Goal: Check status: Check status

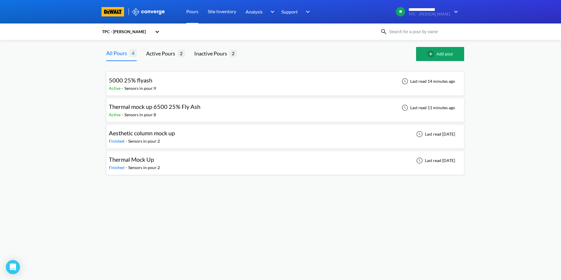
click at [153, 85] on div "Sensors in pour: 9" at bounding box center [140, 88] width 32 height 6
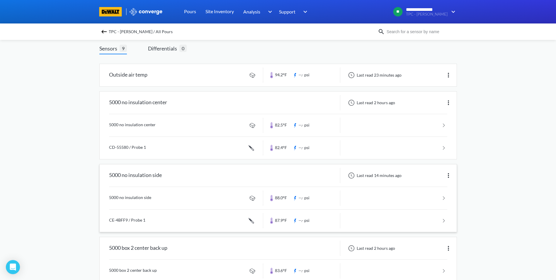
scroll to position [24, 0]
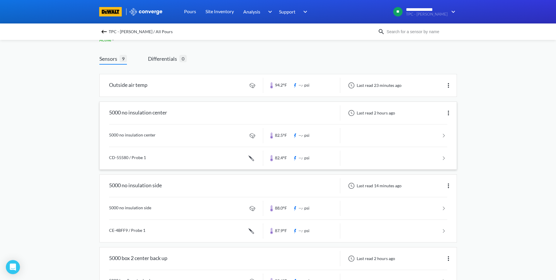
click at [163, 109] on div "5000 no insulation center" at bounding box center [138, 112] width 58 height 15
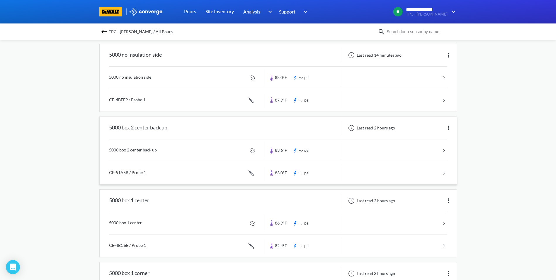
scroll to position [170, 0]
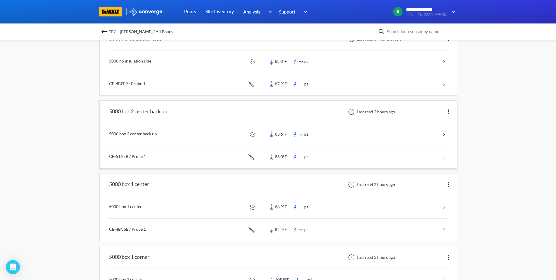
click at [445, 134] on link at bounding box center [278, 134] width 338 height 22
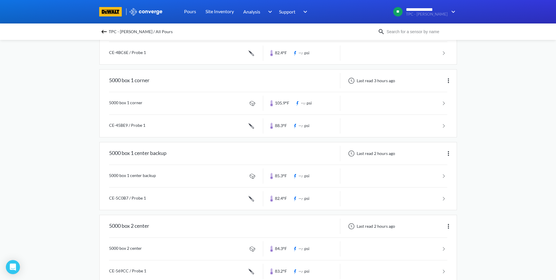
scroll to position [346, 0]
click at [108, 30] on img at bounding box center [104, 31] width 7 height 7
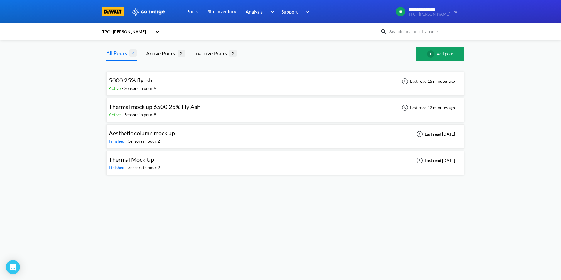
click at [187, 109] on span "Thermal mock up 6500 25% Fly Ash" at bounding box center [154, 106] width 91 height 7
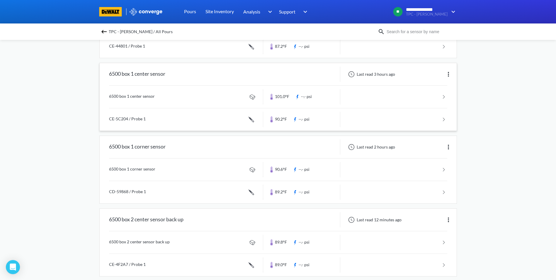
scroll to position [264, 0]
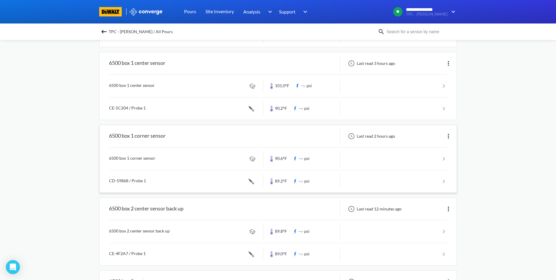
click at [395, 133] on div "Last read 2 hours ago" at bounding box center [371, 136] width 52 height 7
click at [385, 135] on div "Last read 2 hours ago" at bounding box center [371, 136] width 52 height 7
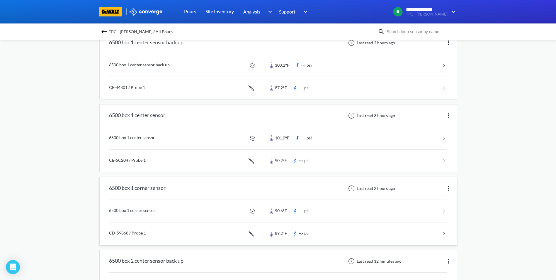
scroll to position [176, 0]
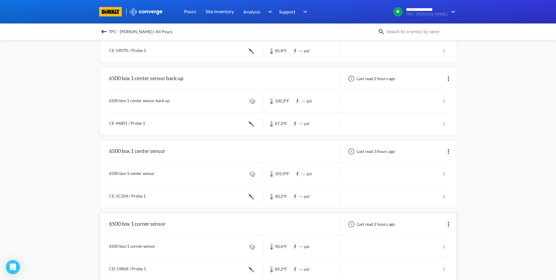
click at [448, 223] on img at bounding box center [448, 223] width 7 height 7
click at [373, 220] on div "Last read 2 hours ago Edit" at bounding box center [398, 223] width 116 height 15
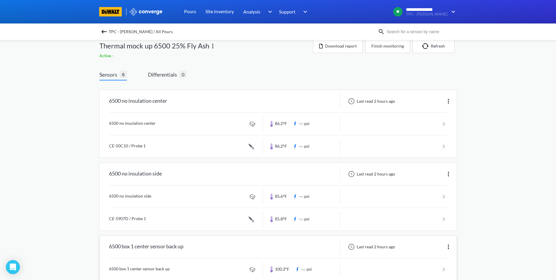
scroll to position [0, 0]
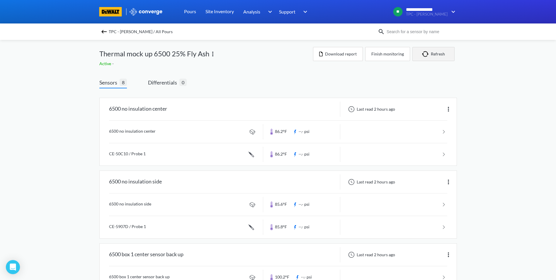
click at [435, 54] on button "Refresh" at bounding box center [434, 54] width 42 height 14
click at [448, 110] on img at bounding box center [448, 109] width 7 height 7
click at [362, 107] on div "Last read 2 hours ago" at bounding box center [371, 109] width 52 height 7
click at [353, 100] on div "6500 no insulation center Last read 2 hours ago" at bounding box center [278, 109] width 357 height 22
click at [442, 127] on link at bounding box center [278, 132] width 338 height 22
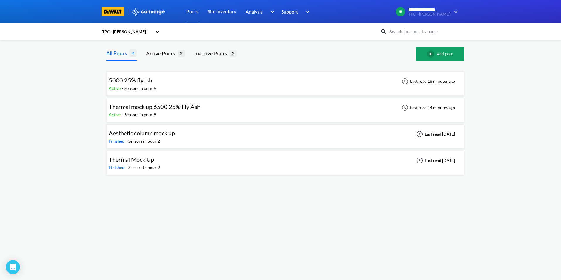
click at [151, 84] on div "5000 25% flyash" at bounding box center [132, 80] width 47 height 9
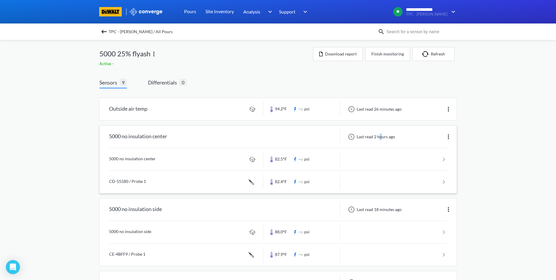
click at [380, 136] on div "Last read 2 hours ago" at bounding box center [371, 136] width 52 height 7
drag, startPoint x: 380, startPoint y: 136, endPoint x: 352, endPoint y: 136, distance: 27.6
click at [352, 136] on div at bounding box center [351, 136] width 7 height 7
click at [172, 82] on span "Differentials" at bounding box center [163, 82] width 31 height 8
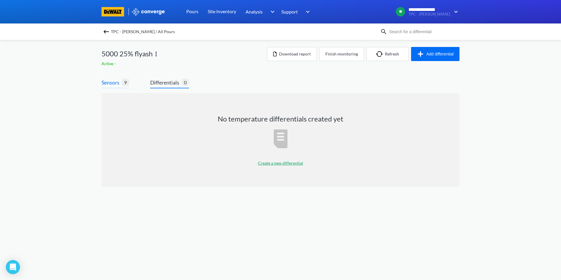
click at [123, 81] on span "9" at bounding box center [125, 82] width 7 height 7
click at [112, 82] on span "Sensors" at bounding box center [111, 82] width 20 height 8
